Goal: Task Accomplishment & Management: Manage account settings

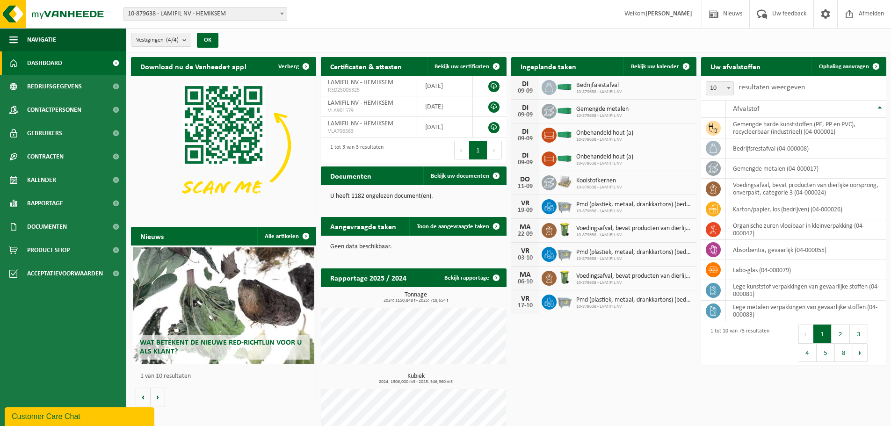
drag, startPoint x: 50, startPoint y: 180, endPoint x: 128, endPoint y: 205, distance: 81.5
click at [50, 180] on span "Kalender" at bounding box center [41, 179] width 29 height 23
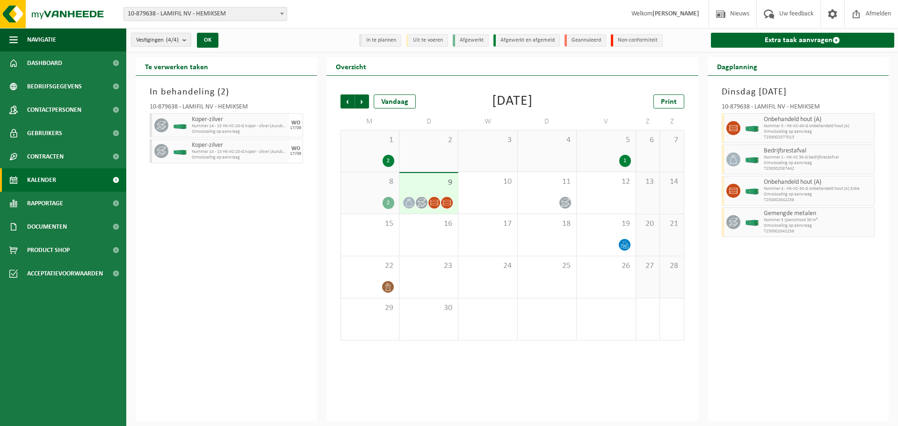
click at [29, 181] on span "Kalender" at bounding box center [41, 179] width 29 height 23
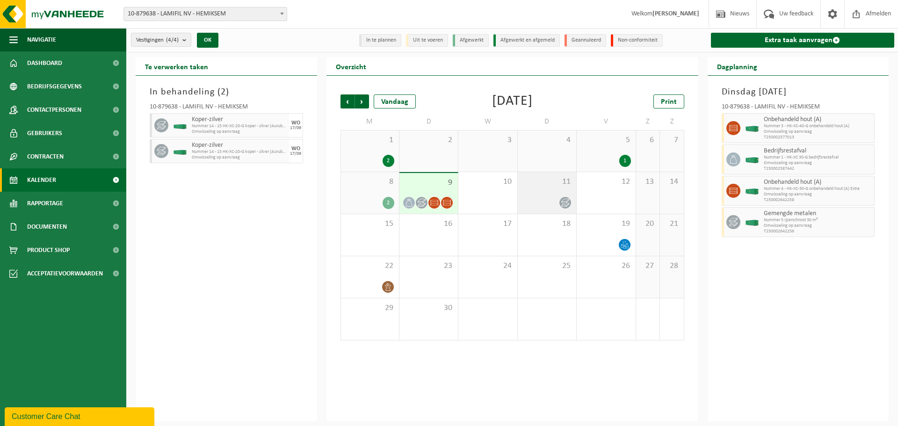
click at [538, 180] on span "11" at bounding box center [546, 182] width 49 height 10
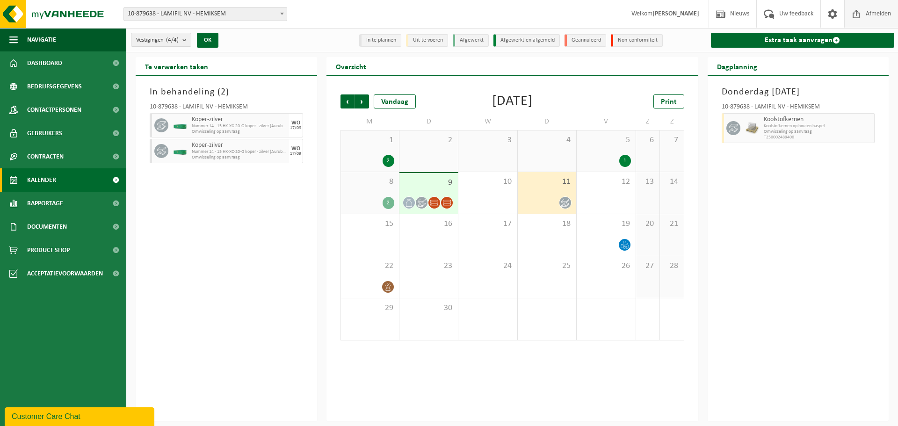
click at [894, 14] on link "Afmelden" at bounding box center [871, 14] width 54 height 28
